Goal: Transaction & Acquisition: Purchase product/service

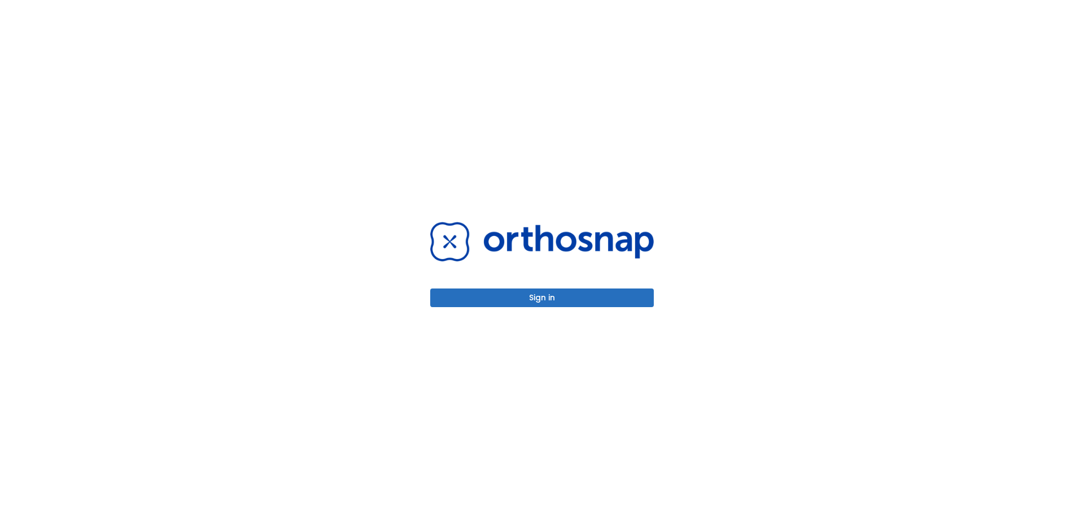
click at [566, 300] on button "Sign in" at bounding box center [542, 298] width 224 height 19
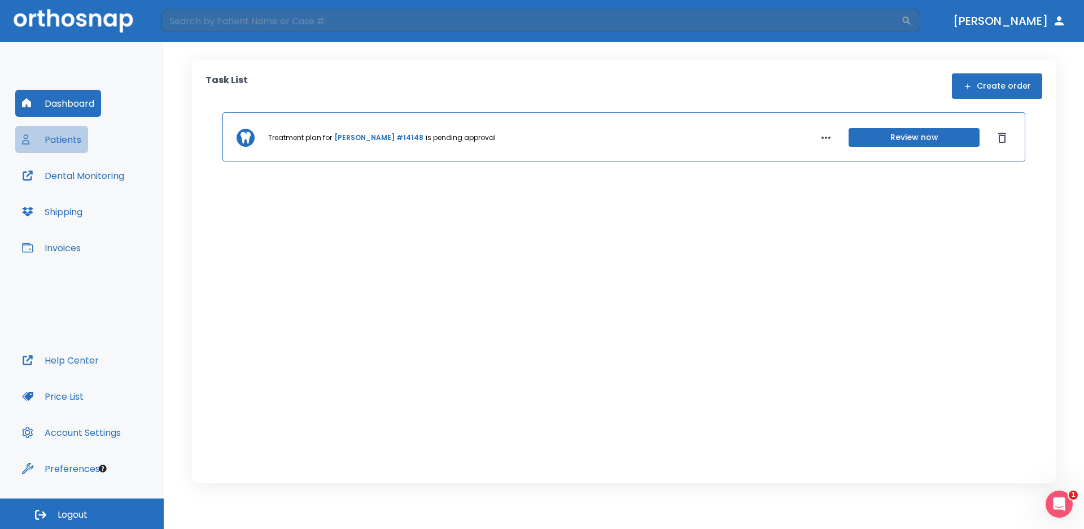
click at [60, 140] on button "Patients" at bounding box center [51, 139] width 73 height 27
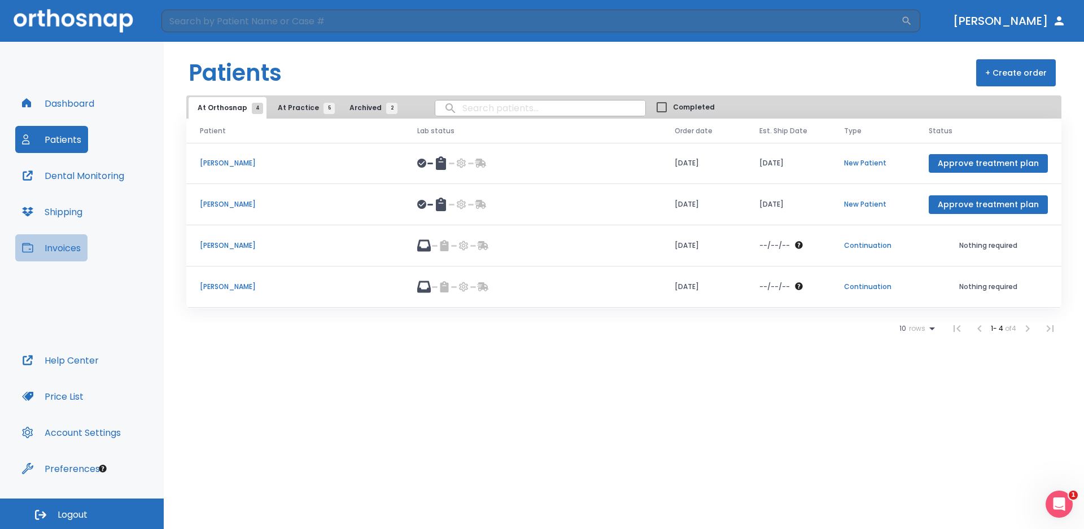
click at [67, 247] on button "Invoices" at bounding box center [51, 247] width 72 height 27
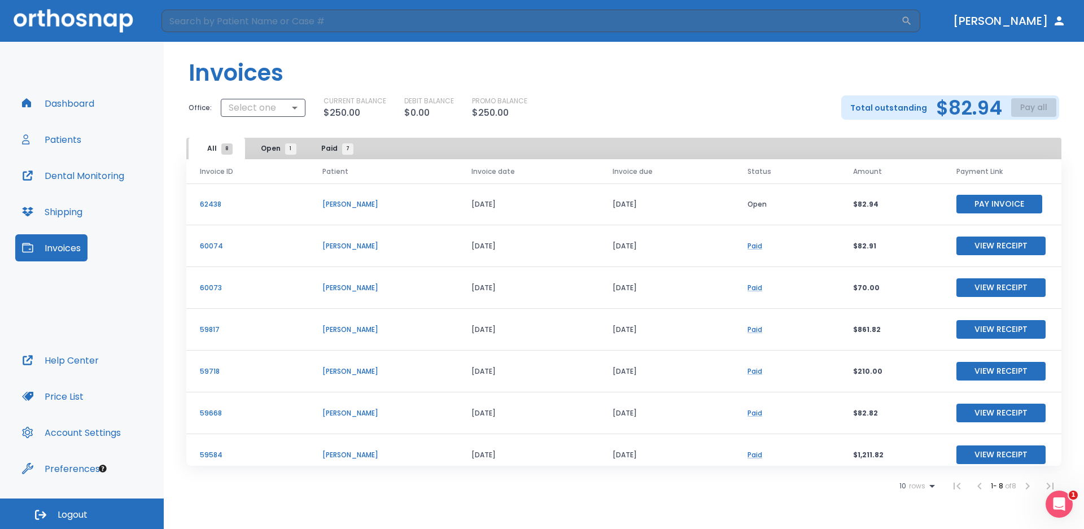
click at [984, 202] on button "Pay Invoice" at bounding box center [1000, 204] width 86 height 19
click at [295, 105] on body "​ [PERSON_NAME] Dashboard Patients Dental Monitoring Shipping Invoices Help Cen…" at bounding box center [542, 264] width 1084 height 529
click at [692, 68] on div at bounding box center [542, 264] width 1084 height 529
click at [1058, 503] on icon "Open Intercom Messenger" at bounding box center [1058, 503] width 19 height 19
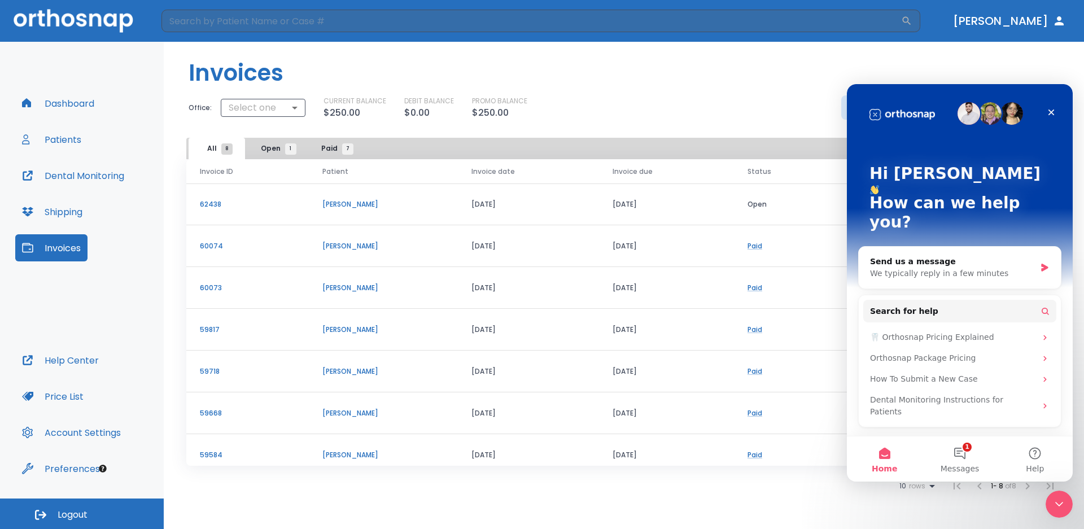
click at [806, 70] on header "Invoices" at bounding box center [624, 69] width 921 height 54
click at [1052, 110] on icon "Close" at bounding box center [1051, 112] width 9 height 9
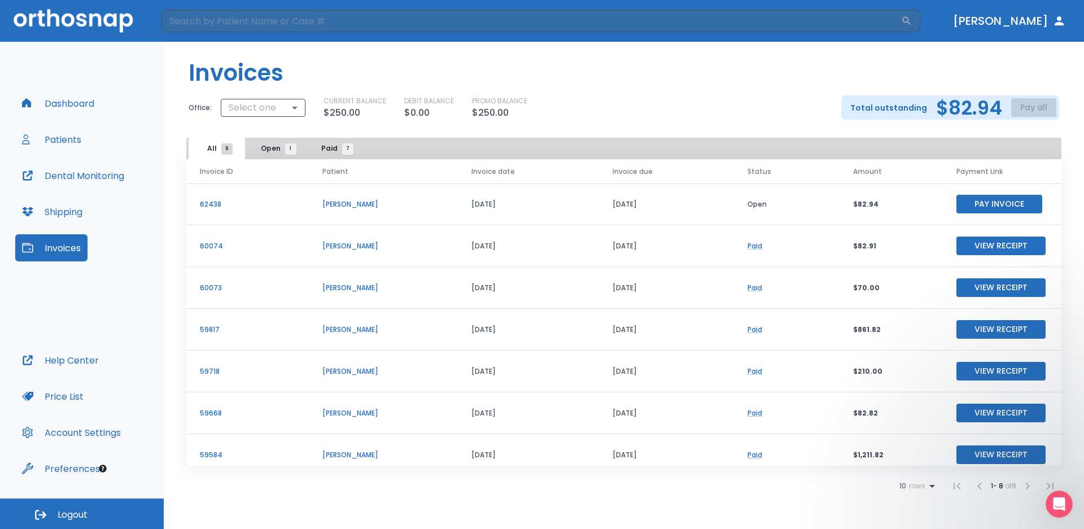
click at [1047, 485] on li at bounding box center [1050, 486] width 23 height 23
click at [1025, 485] on li at bounding box center [1028, 486] width 23 height 23
click at [77, 517] on span "Logout" at bounding box center [73, 515] width 30 height 12
